Goal: Transaction & Acquisition: Purchase product/service

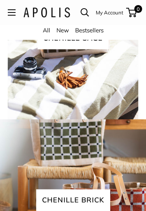
click at [14, 15] on button "Open menu" at bounding box center [12, 12] width 8 height 6
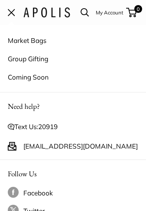
click at [47, 43] on link "Market Bags" at bounding box center [73, 40] width 131 height 18
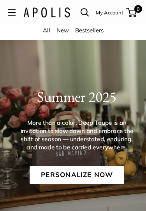
click at [62, 30] on link "New" at bounding box center [63, 30] width 12 height 7
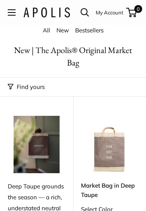
click at [46, 32] on link "All" at bounding box center [46, 30] width 7 height 7
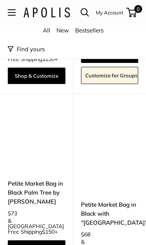
scroll to position [4616, 0]
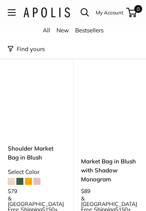
scroll to position [4599, 0]
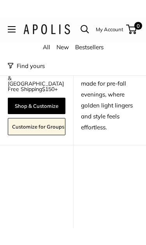
scroll to position [1860, 0]
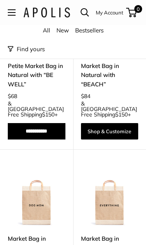
scroll to position [3441, 0]
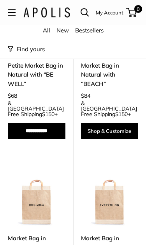
click at [11, 211] on link "Market Bag in Natural with “DOG MOM”" at bounding box center [37, 246] width 58 height 27
